Goal: Task Accomplishment & Management: Manage account settings

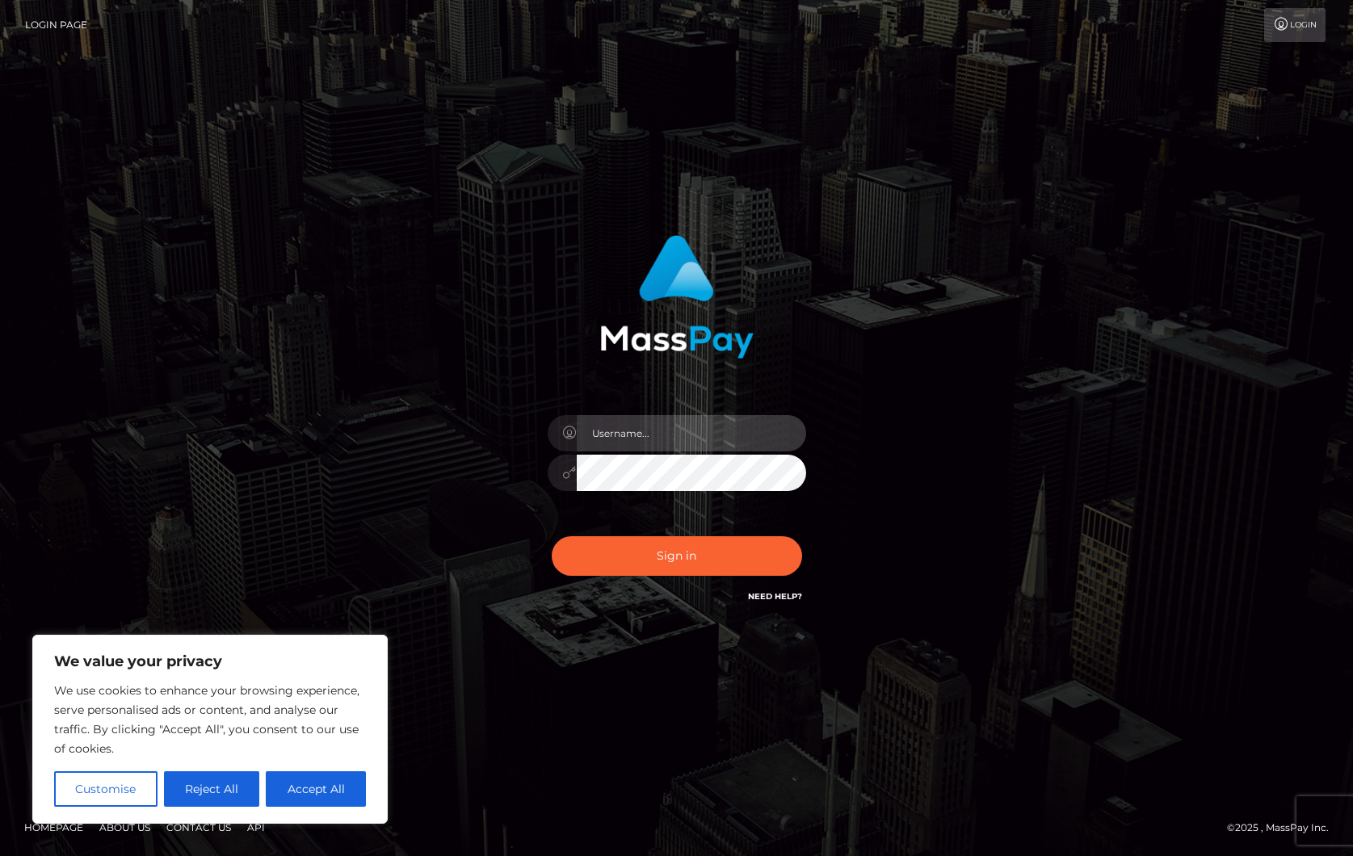
click at [640, 440] on input "text" at bounding box center [691, 433] width 229 height 36
type input "ollieAN.fanvue"
click at [659, 428] on input "text" at bounding box center [691, 433] width 229 height 36
type input "ollieAN.fanvue"
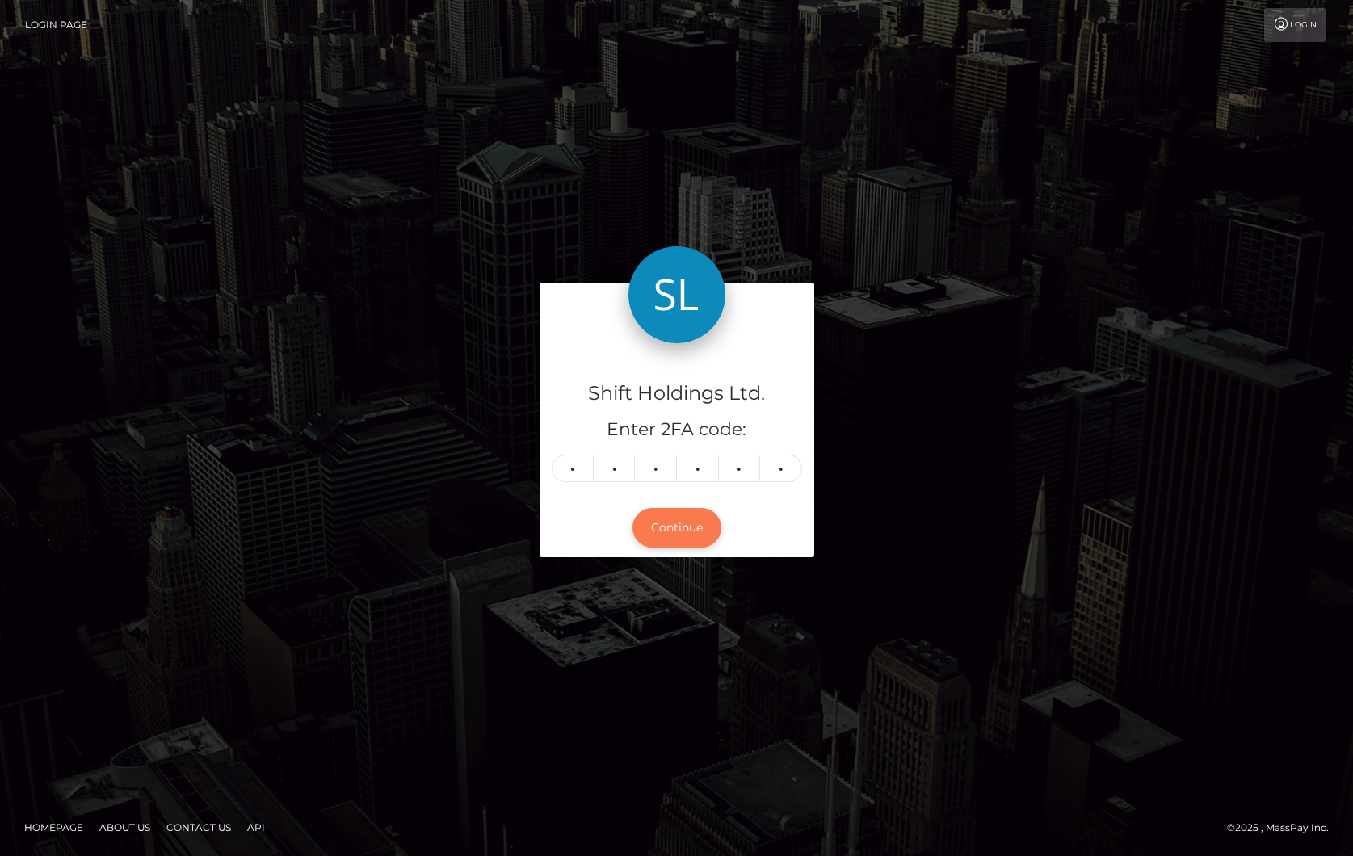
click at [661, 530] on button "Continue" at bounding box center [676, 528] width 89 height 40
